Goal: Information Seeking & Learning: Learn about a topic

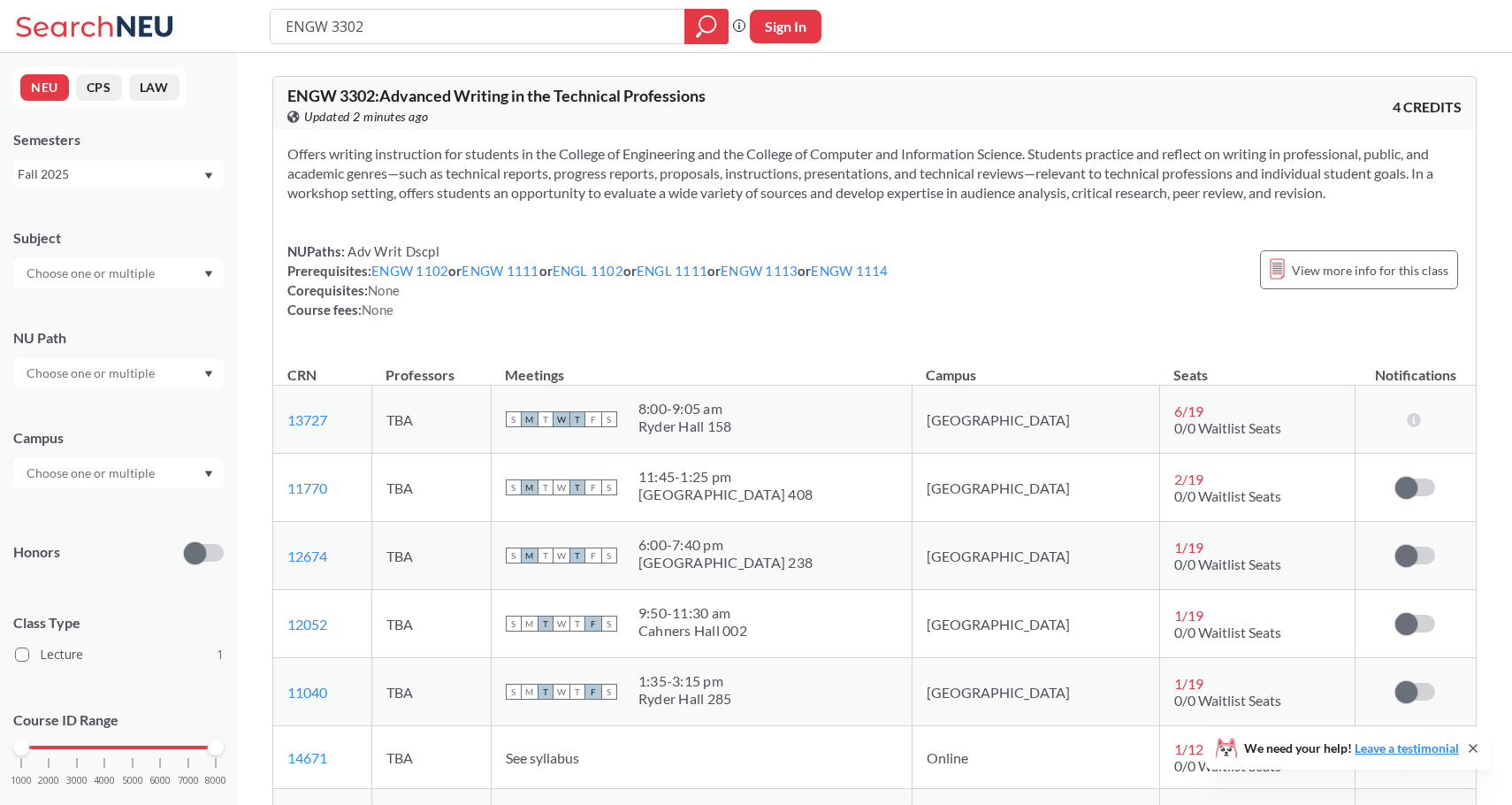
scroll to position [457, 0]
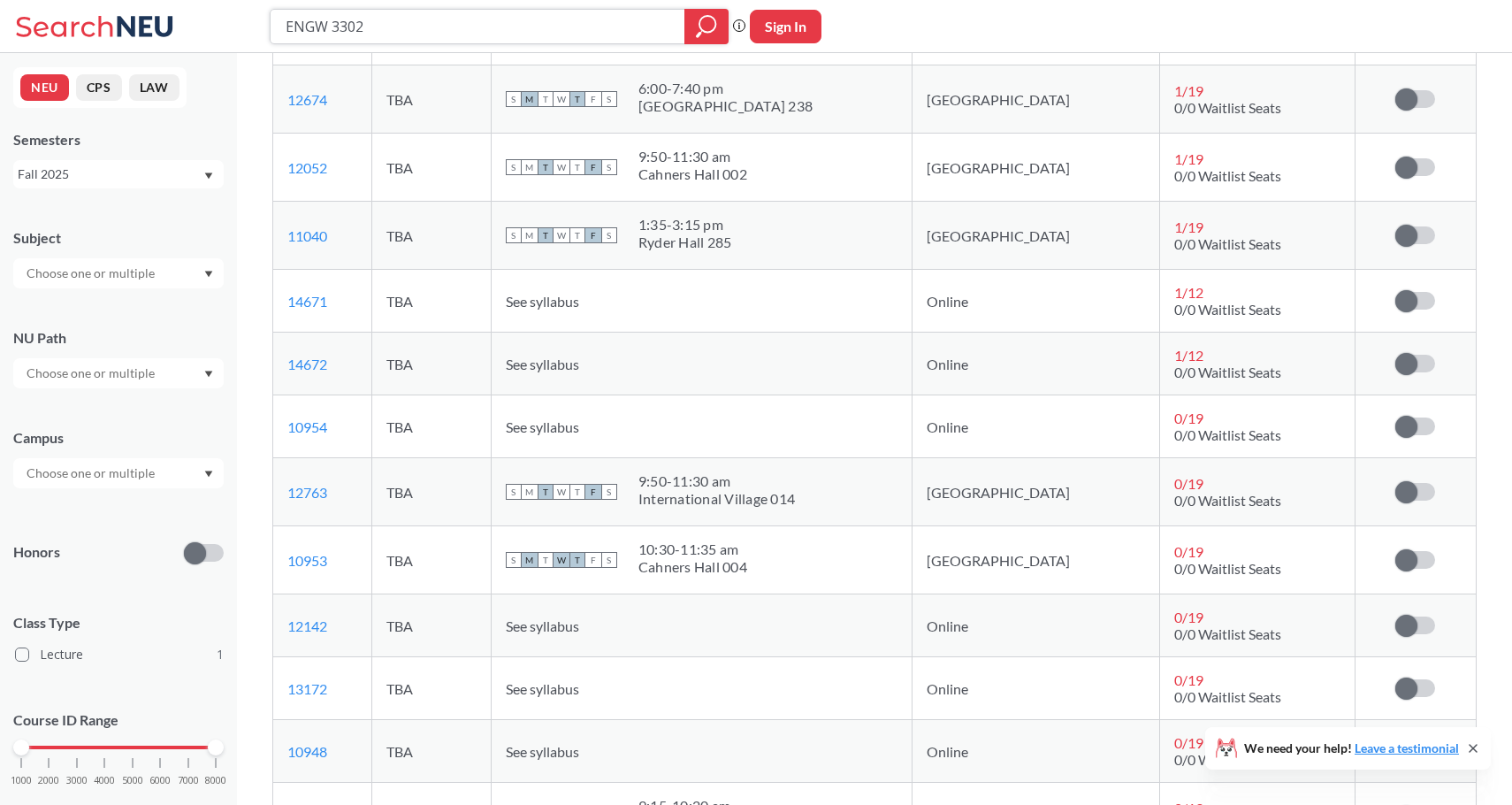
click at [430, 25] on input "ENGW 3302" at bounding box center [478, 27] width 388 height 30
click at [99, 179] on div "Fall 2025" at bounding box center [110, 174] width 185 height 20
click at [99, 219] on div "Fall 2025" at bounding box center [123, 214] width 200 height 20
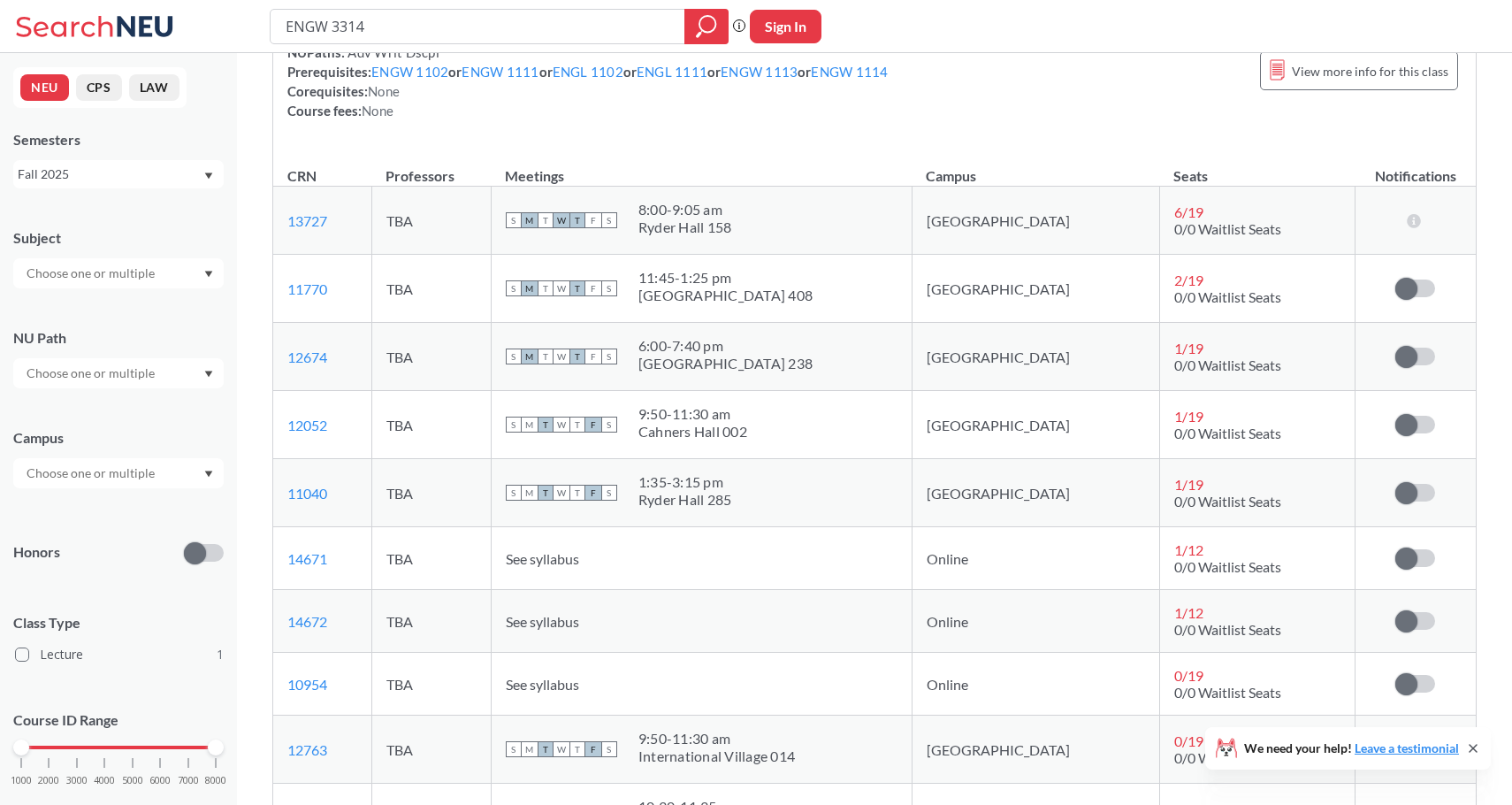
scroll to position [192, 0]
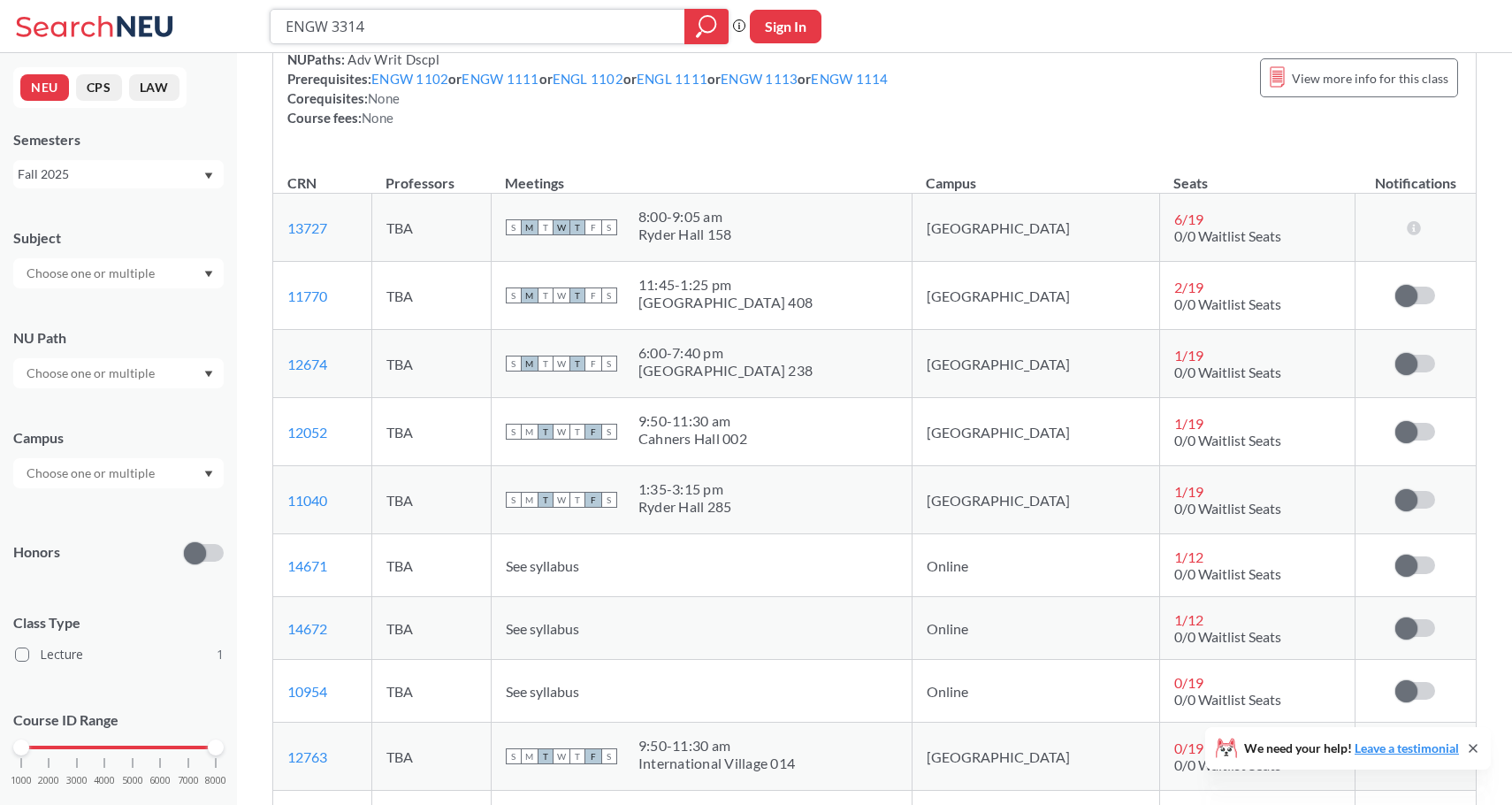
click at [435, 21] on input "ENGW 3314" at bounding box center [478, 27] width 388 height 30
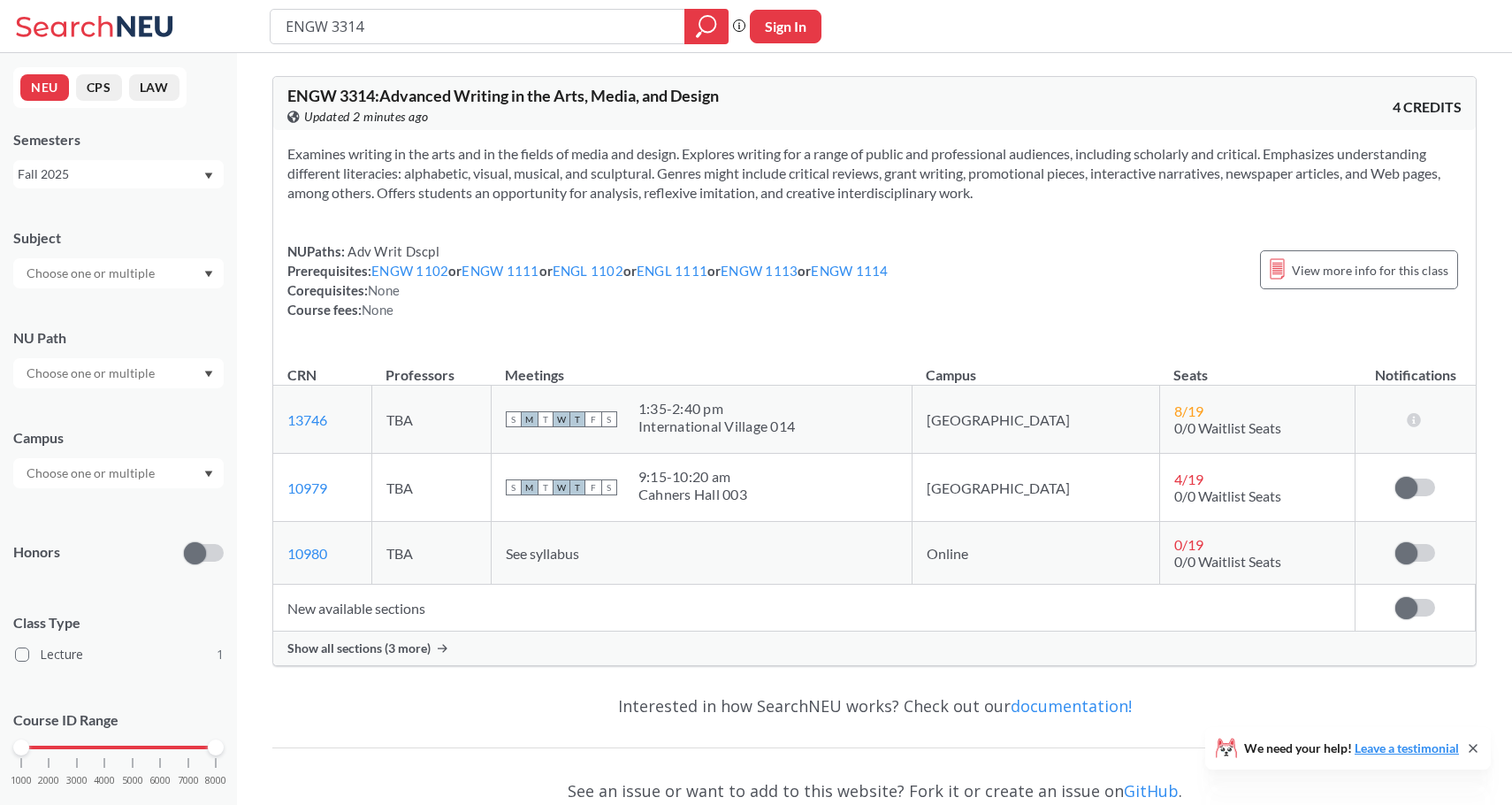
click at [397, 647] on span "Show all sections (3 more)" at bounding box center [359, 649] width 143 height 16
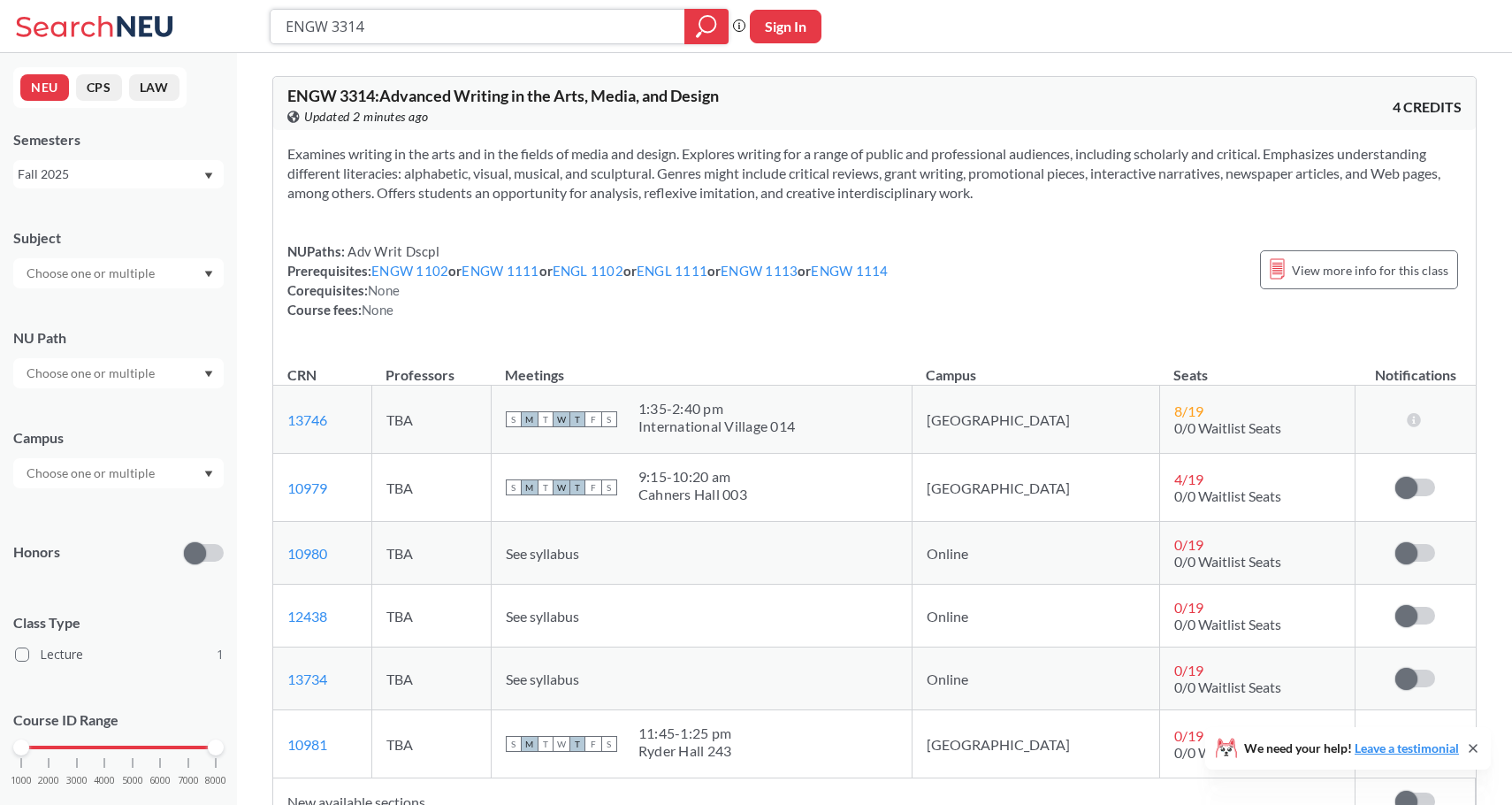
click at [382, 29] on input "ENGW 3314" at bounding box center [478, 27] width 388 height 30
type input "ENGW 3315"
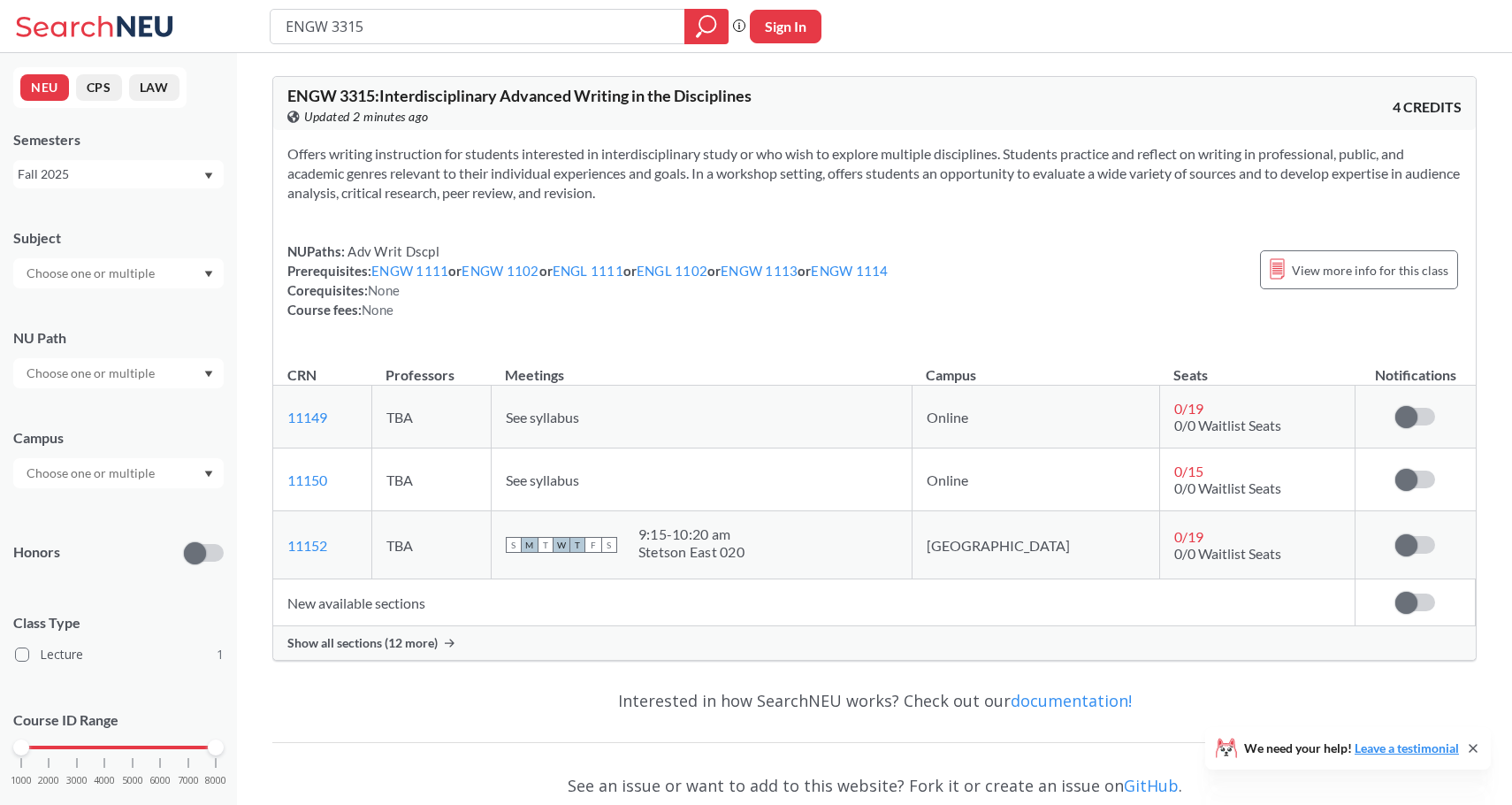
click at [405, 647] on span "Show all sections (12 more)" at bounding box center [363, 643] width 150 height 16
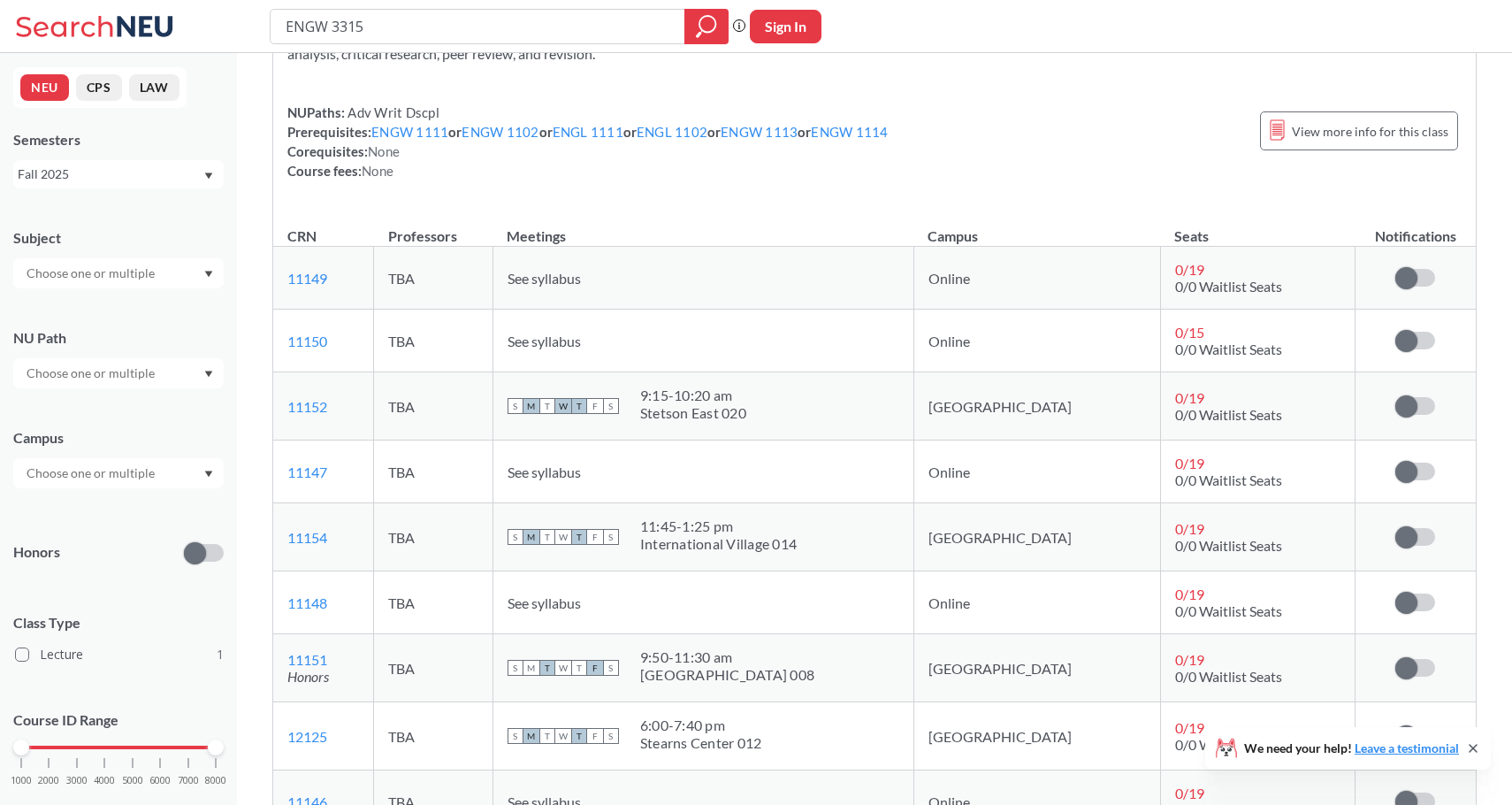
scroll to position [144, 0]
